Goal: Task Accomplishment & Management: Complete application form

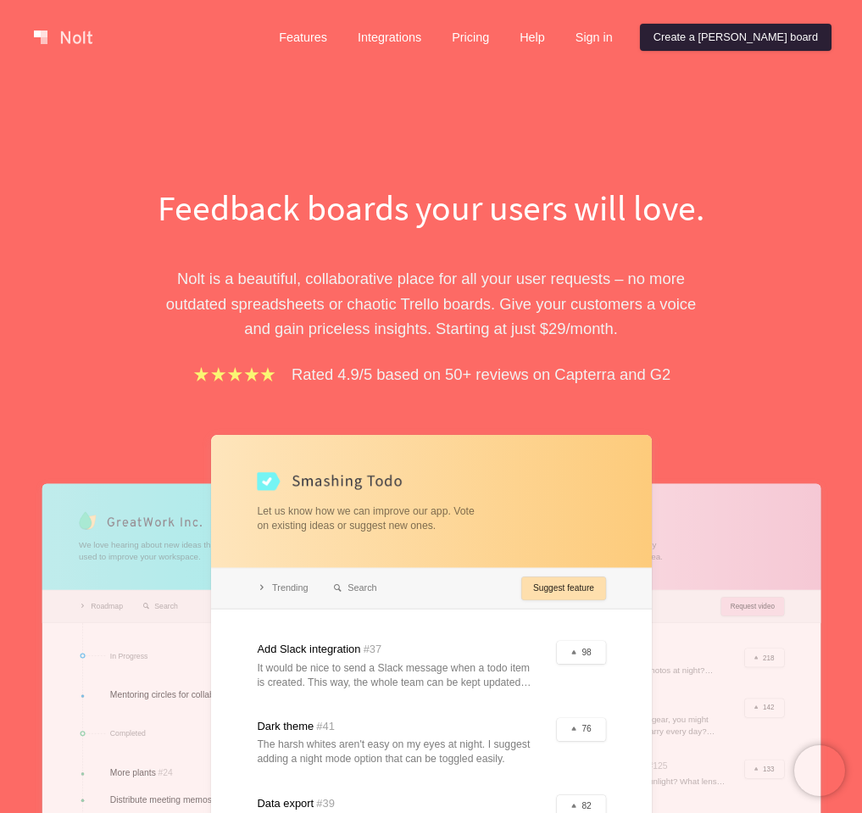
click at [782, 38] on link "Create a [PERSON_NAME] board" at bounding box center [736, 37] width 192 height 27
click at [627, 47] on link "Sign in" at bounding box center [594, 37] width 64 height 27
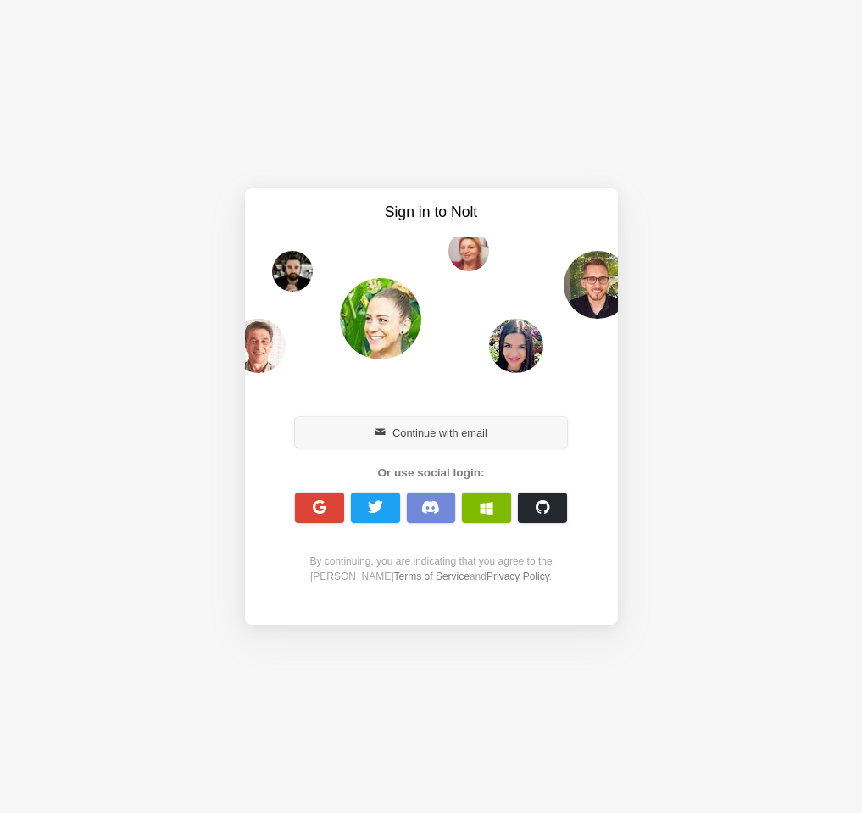
click at [411, 436] on button "Continue with email" at bounding box center [431, 432] width 273 height 31
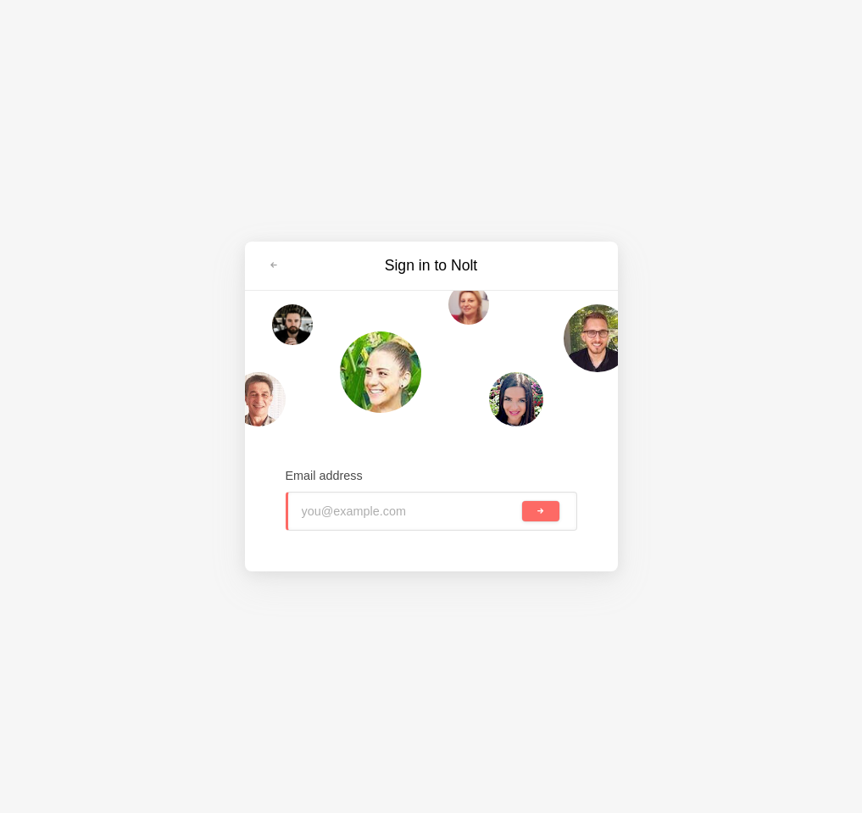
click at [382, 502] on input "email" at bounding box center [411, 511] width 218 height 37
type input "[EMAIL_ADDRESS][DOMAIN_NAME]"
click at [522, 501] on button "submit" at bounding box center [540, 511] width 36 height 20
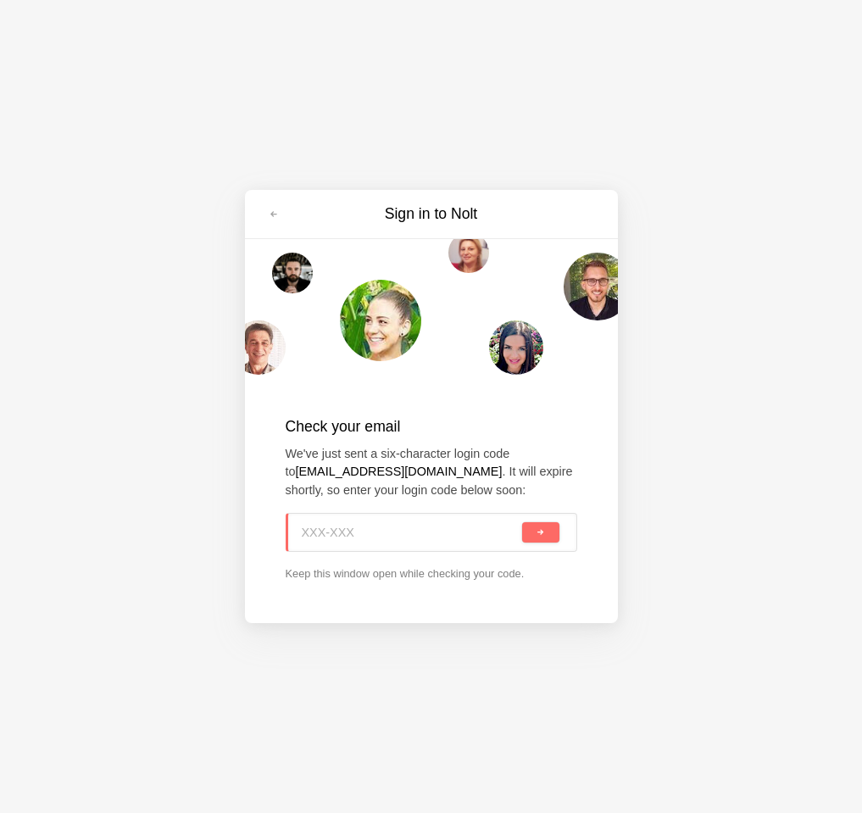
click at [443, 533] on input at bounding box center [411, 532] width 218 height 37
click at [367, 525] on input at bounding box center [410, 532] width 220 height 37
click at [442, 531] on input at bounding box center [410, 532] width 220 height 37
paste input "1AW-WP1"
type input "1AW-WP1"
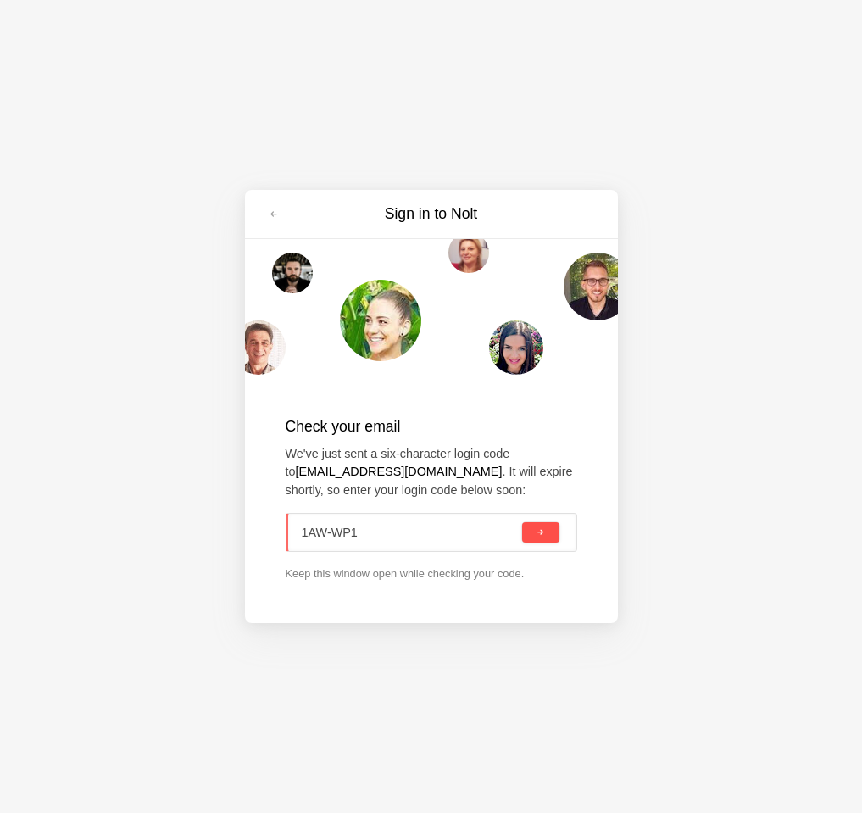
click at [548, 528] on button "submit" at bounding box center [540, 532] width 36 height 20
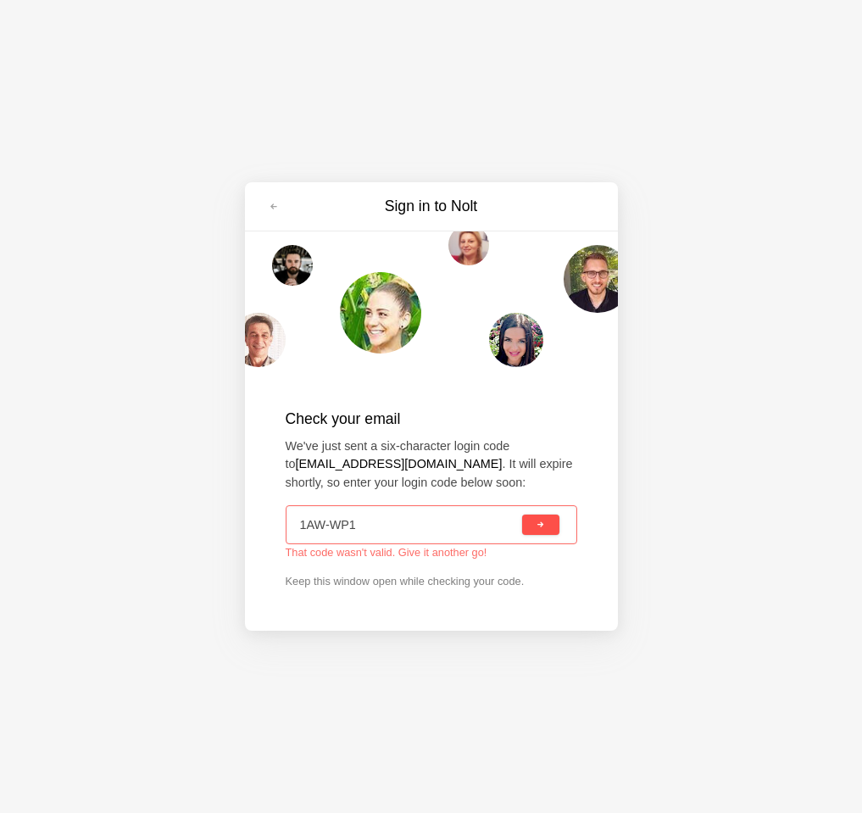
click at [537, 527] on span "submit" at bounding box center [540, 525] width 9 height 9
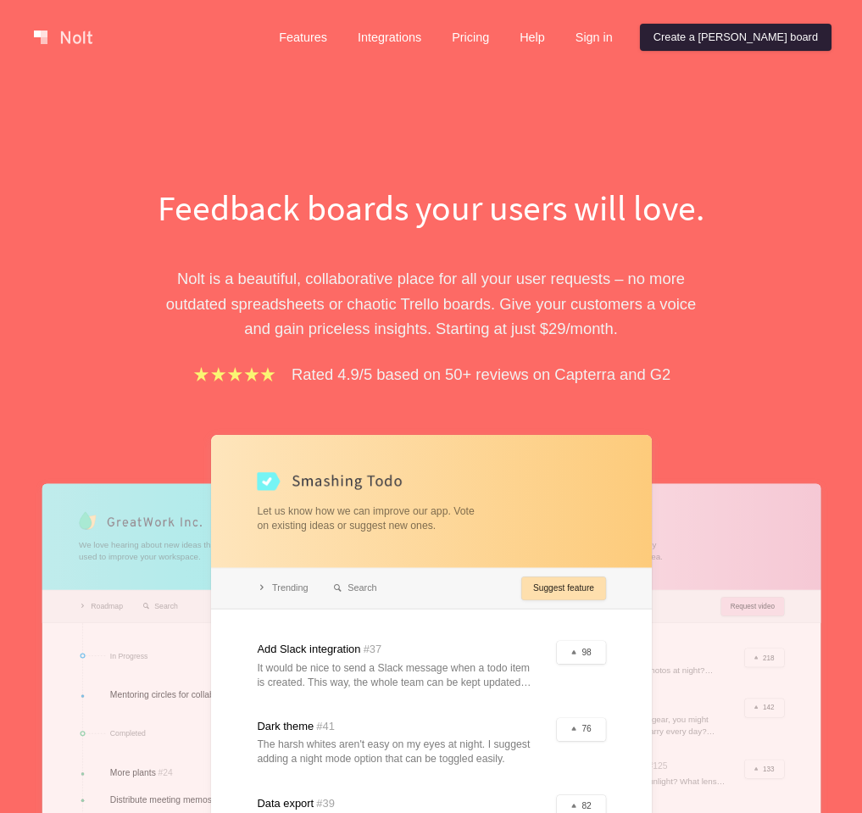
click at [804, 46] on link "Create a [PERSON_NAME] board" at bounding box center [736, 37] width 192 height 27
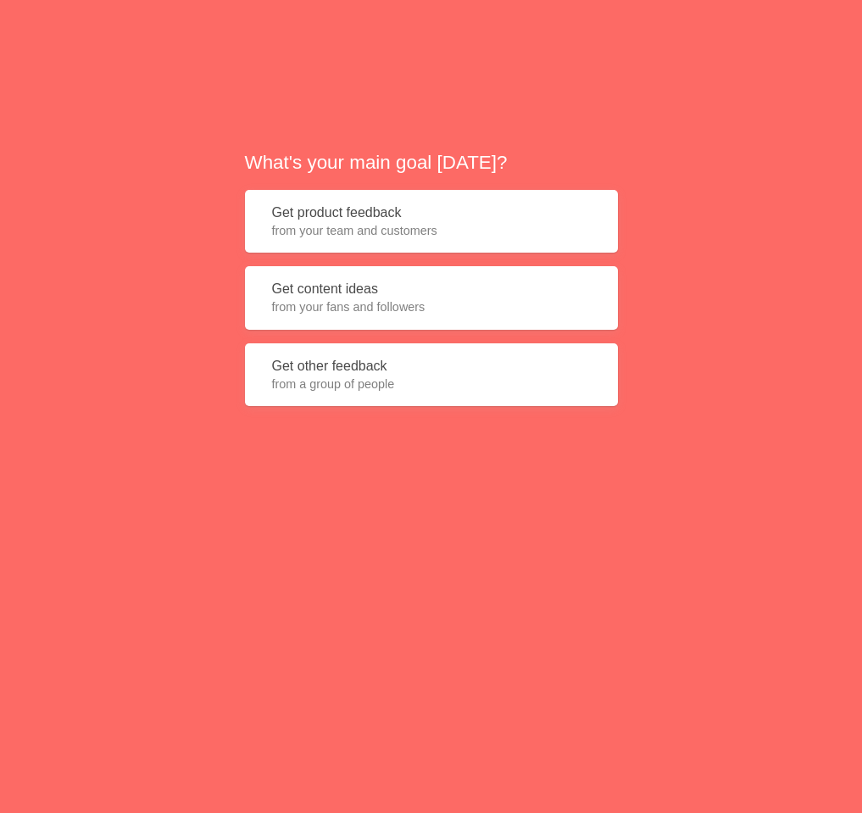
click at [457, 229] on span "from your team and customers" at bounding box center [431, 230] width 319 height 17
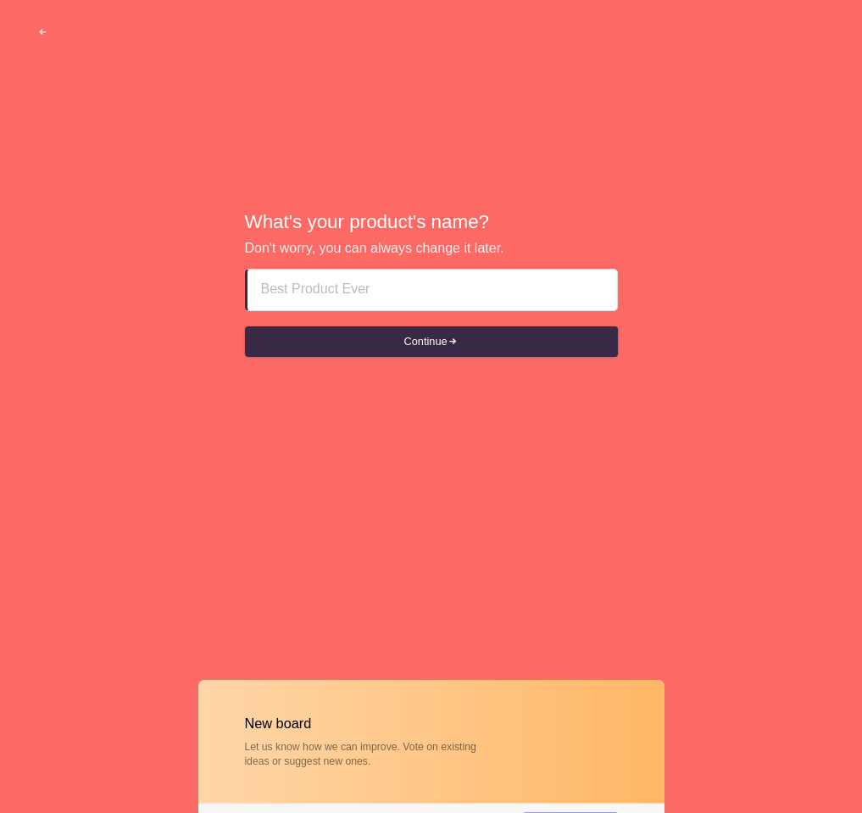
click at [449, 292] on input at bounding box center [432, 290] width 343 height 41
